Goal: Book appointment/travel/reservation

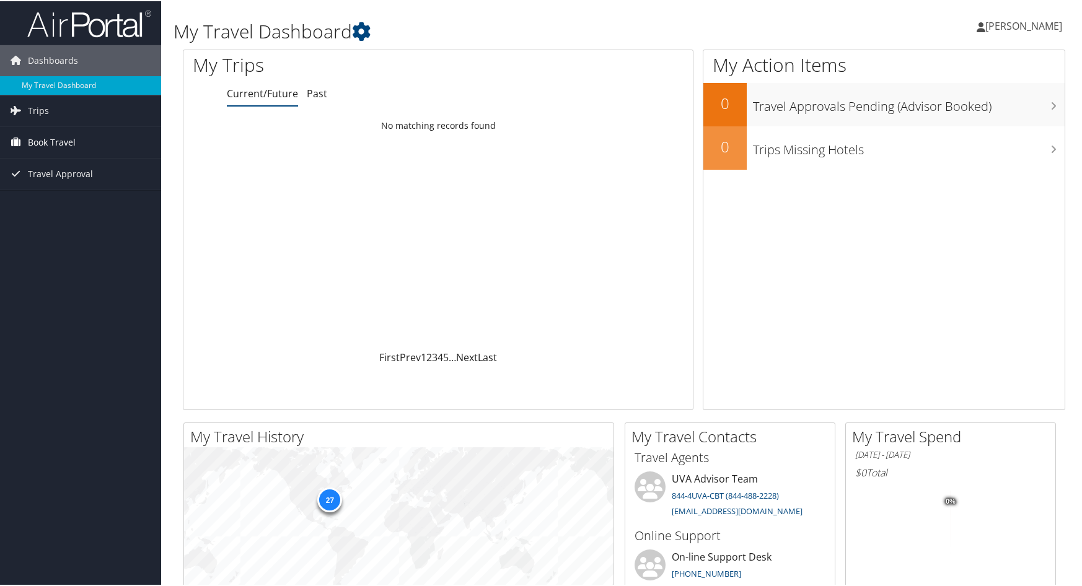
click at [20, 138] on icon at bounding box center [15, 140] width 19 height 19
click at [63, 207] on link "Book/Manage Online Trips" at bounding box center [80, 203] width 161 height 19
